Goal: Obtain resource: Download file/media

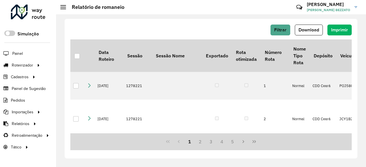
scroll to position [554, 0]
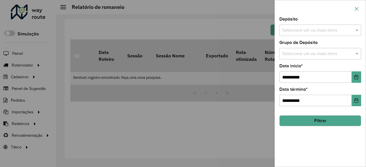
click at [359, 8] on icon "button" at bounding box center [356, 9] width 5 height 5
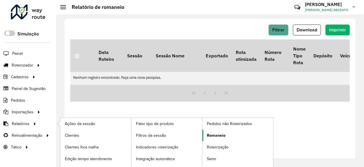
click at [212, 136] on span "Romaneio" at bounding box center [216, 136] width 19 height 6
click at [222, 133] on span "Romaneio" at bounding box center [216, 136] width 19 height 6
click at [213, 134] on span "Romaneio" at bounding box center [216, 136] width 19 height 6
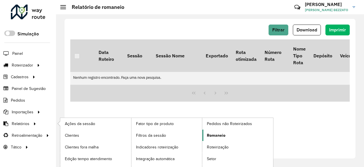
click at [213, 134] on span "Romaneio" at bounding box center [216, 136] width 19 height 6
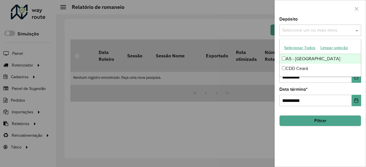
click at [316, 32] on input "text" at bounding box center [317, 30] width 73 height 7
click at [316, 13] on div at bounding box center [320, 8] width 91 height 17
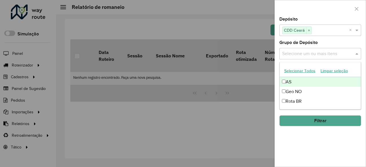
click at [318, 54] on input "text" at bounding box center [317, 54] width 73 height 7
click at [310, 73] on button "Selecionar Todos" at bounding box center [300, 71] width 36 height 9
click at [333, 11] on div at bounding box center [320, 8] width 91 height 17
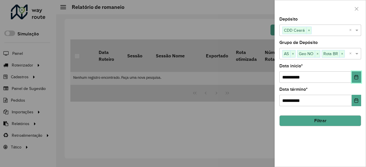
click at [356, 76] on icon "Choose Date" at bounding box center [356, 77] width 5 height 5
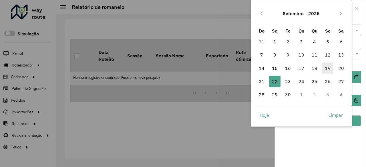
click at [329, 70] on span "19" at bounding box center [327, 68] width 11 height 11
type input "**********"
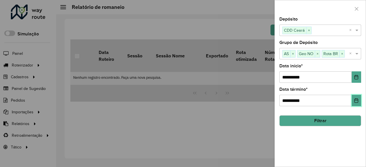
click at [356, 102] on icon "Choose Date" at bounding box center [356, 100] width 5 height 5
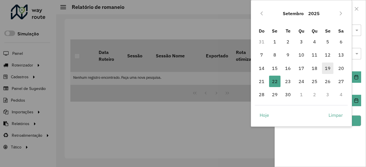
click at [329, 70] on span "19" at bounding box center [327, 68] width 11 height 11
type input "**********"
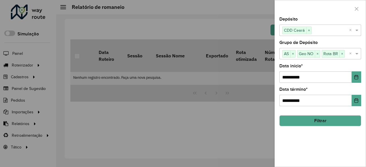
click at [330, 118] on button "Filtrar" at bounding box center [321, 121] width 82 height 11
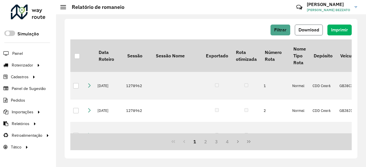
click at [317, 27] on button "Download" at bounding box center [309, 30] width 28 height 11
click at [280, 30] on span "Filtrar" at bounding box center [280, 29] width 12 height 5
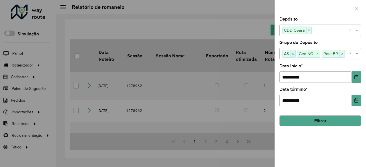
click at [293, 53] on span "×" at bounding box center [292, 54] width 5 height 7
click at [355, 78] on icon "Choose Date" at bounding box center [356, 77] width 5 height 5
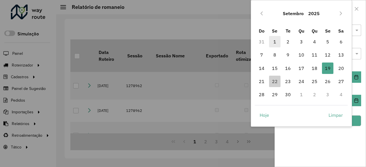
click at [276, 43] on span "1" at bounding box center [274, 41] width 11 height 11
type input "**********"
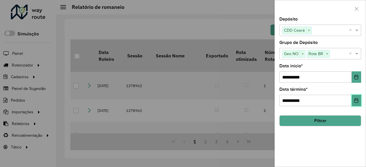
click at [359, 104] on button "Choose Date" at bounding box center [356, 100] width 9 height 11
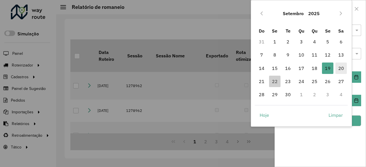
click at [342, 72] on span "20" at bounding box center [341, 68] width 11 height 11
type input "**********"
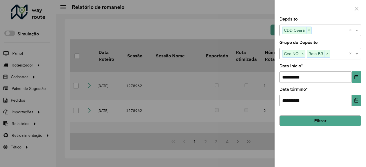
click at [338, 120] on button "Filtrar" at bounding box center [321, 121] width 82 height 11
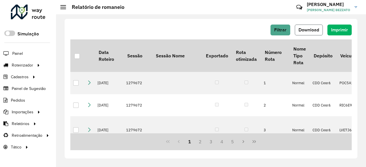
click at [308, 28] on span "Download" at bounding box center [309, 29] width 21 height 5
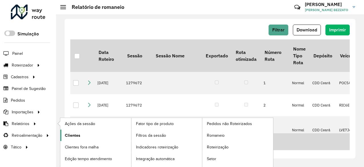
click at [70, 136] on span "Clientes" at bounding box center [72, 136] width 15 height 6
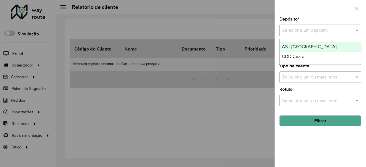
click at [316, 32] on input "text" at bounding box center [314, 30] width 65 height 7
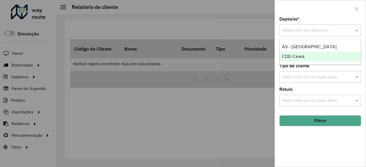
click at [307, 58] on div "CDD Ceará" at bounding box center [321, 57] width 82 height 10
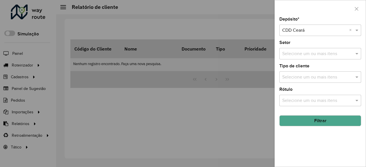
click at [303, 51] on input "text" at bounding box center [317, 54] width 73 height 7
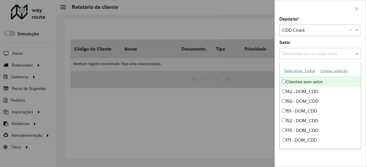
click at [300, 72] on button "Selecionar Todos" at bounding box center [300, 71] width 36 height 9
click at [318, 11] on div at bounding box center [320, 8] width 91 height 17
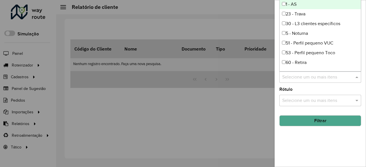
click at [310, 76] on input "text" at bounding box center [317, 77] width 73 height 7
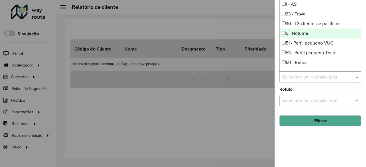
drag, startPoint x: 366, startPoint y: 42, endPoint x: 366, endPoint y: 24, distance: 18.6
click at [366, 24] on div "Depósito * Selecione um depósito × CDD Ceará × Setor Selecione um ou mais itens…" at bounding box center [321, 83] width 92 height 167
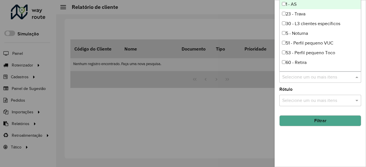
click at [323, 78] on input "text" at bounding box center [317, 77] width 73 height 7
click at [365, 104] on div "Depósito * Selecione um depósito × CDD Ceará × Setor Selecione um ou mais itens…" at bounding box center [320, 92] width 91 height 150
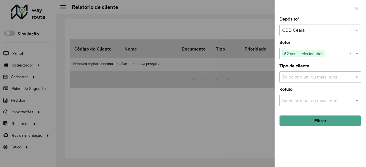
click at [319, 122] on button "Filtrar" at bounding box center [321, 121] width 82 height 11
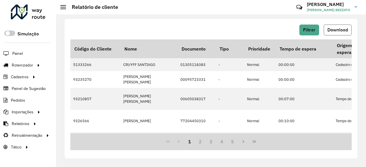
click at [341, 34] on button "Download" at bounding box center [338, 30] width 28 height 11
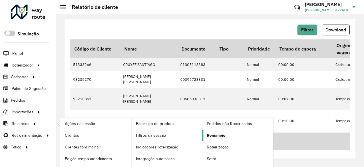
click at [218, 136] on span "Romaneio" at bounding box center [216, 136] width 19 height 6
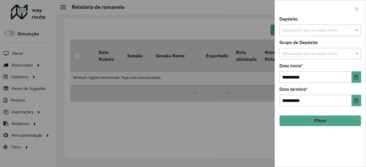
click at [332, 30] on input "text" at bounding box center [317, 30] width 73 height 7
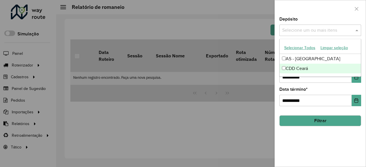
click at [299, 68] on div "CDD Ceará" at bounding box center [321, 69] width 82 height 10
click at [316, 158] on div "**********" at bounding box center [320, 92] width 91 height 150
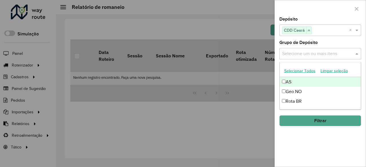
click at [322, 59] on div "Selecione um ou mais itens" at bounding box center [321, 53] width 82 height 11
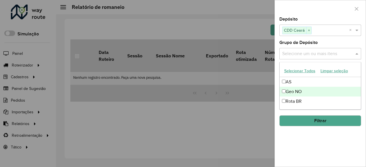
click at [294, 93] on div "Geo NO" at bounding box center [321, 92] width 82 height 10
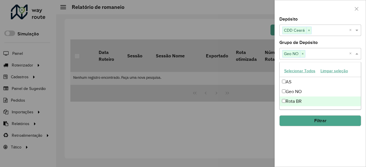
click at [283, 104] on div "Rota BR" at bounding box center [321, 102] width 82 height 10
click at [317, 136] on div "**********" at bounding box center [320, 92] width 91 height 150
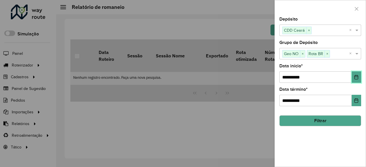
click at [354, 75] on icon "Choose Date" at bounding box center [356, 77] width 5 height 5
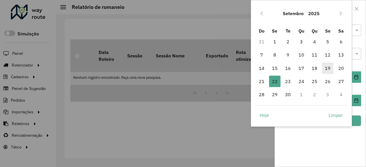
click at [330, 69] on span "19" at bounding box center [327, 68] width 11 height 11
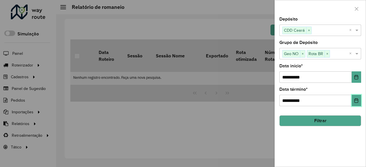
click at [355, 102] on icon "Choose Date" at bounding box center [357, 100] width 4 height 5
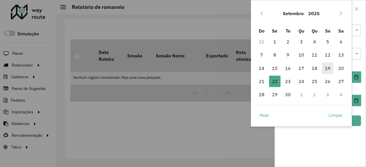
click at [331, 71] on span "19" at bounding box center [327, 68] width 11 height 11
type input "**********"
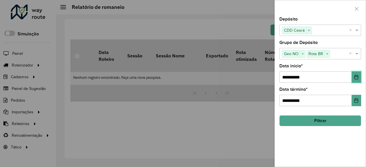
click at [354, 80] on button "Choose Date" at bounding box center [356, 77] width 9 height 11
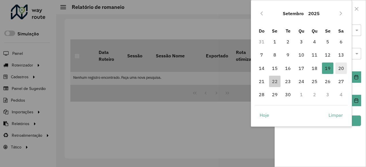
click at [342, 67] on span "20" at bounding box center [341, 68] width 11 height 11
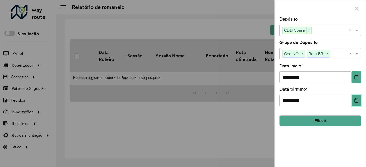
click at [354, 105] on button "Choose Date" at bounding box center [356, 100] width 9 height 11
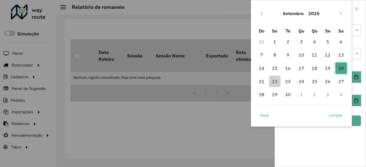
click at [343, 66] on span "20" at bounding box center [341, 68] width 11 height 11
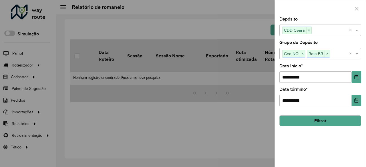
click at [322, 117] on button "Filtrar" at bounding box center [321, 121] width 82 height 11
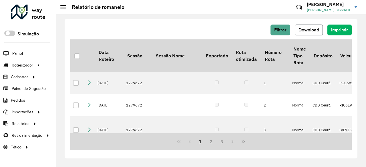
click at [314, 27] on span "Download" at bounding box center [309, 29] width 21 height 5
